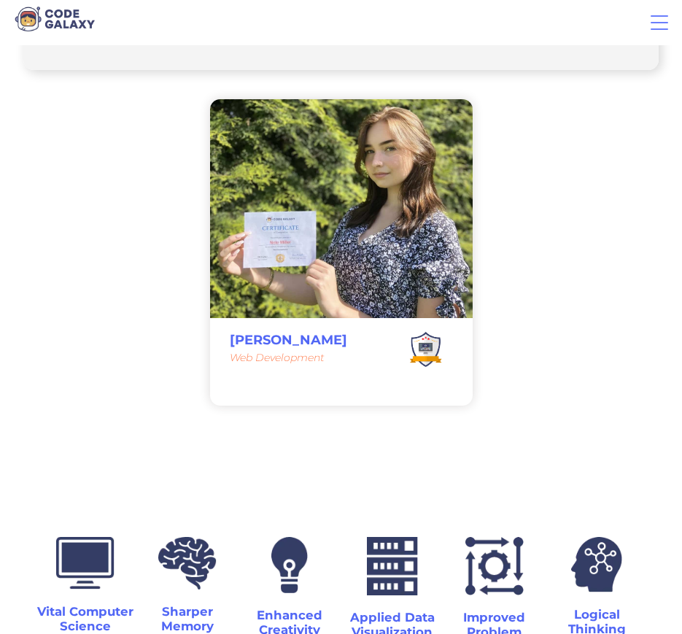
scroll to position [7451, 0]
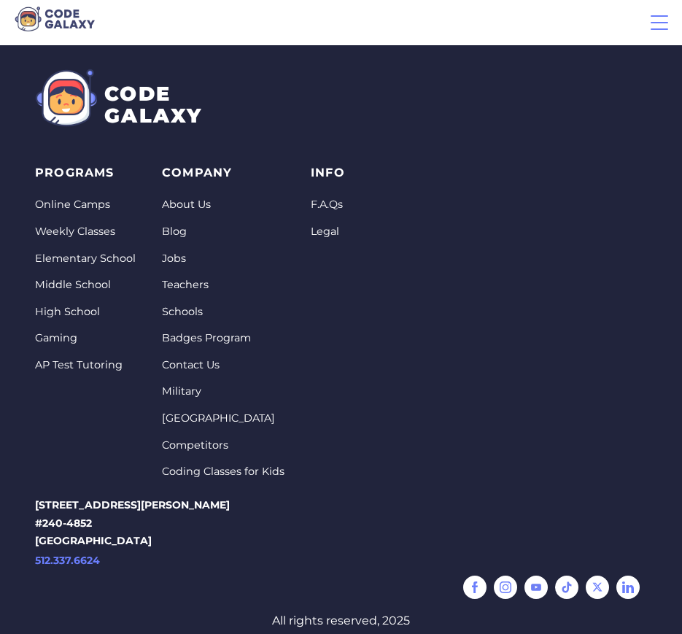
click at [218, 200] on link "About Us" at bounding box center [223, 204] width 123 height 15
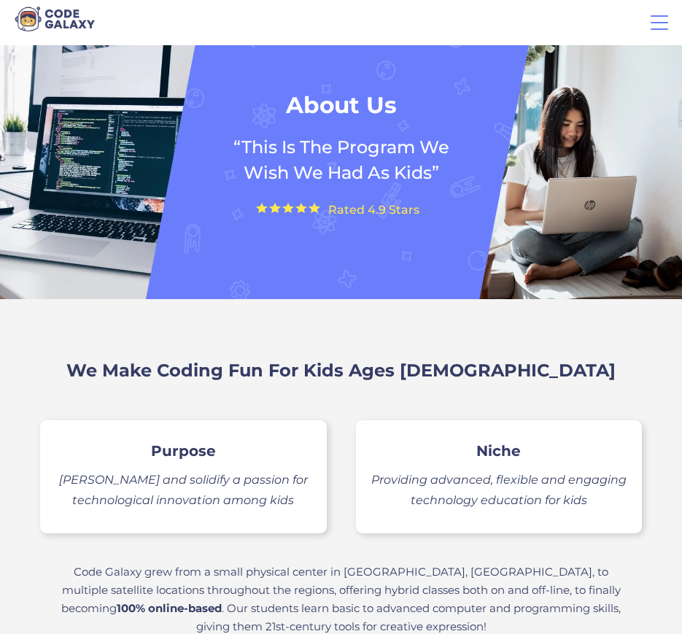
scroll to position [146, 0]
